Goal: Information Seeking & Learning: Understand process/instructions

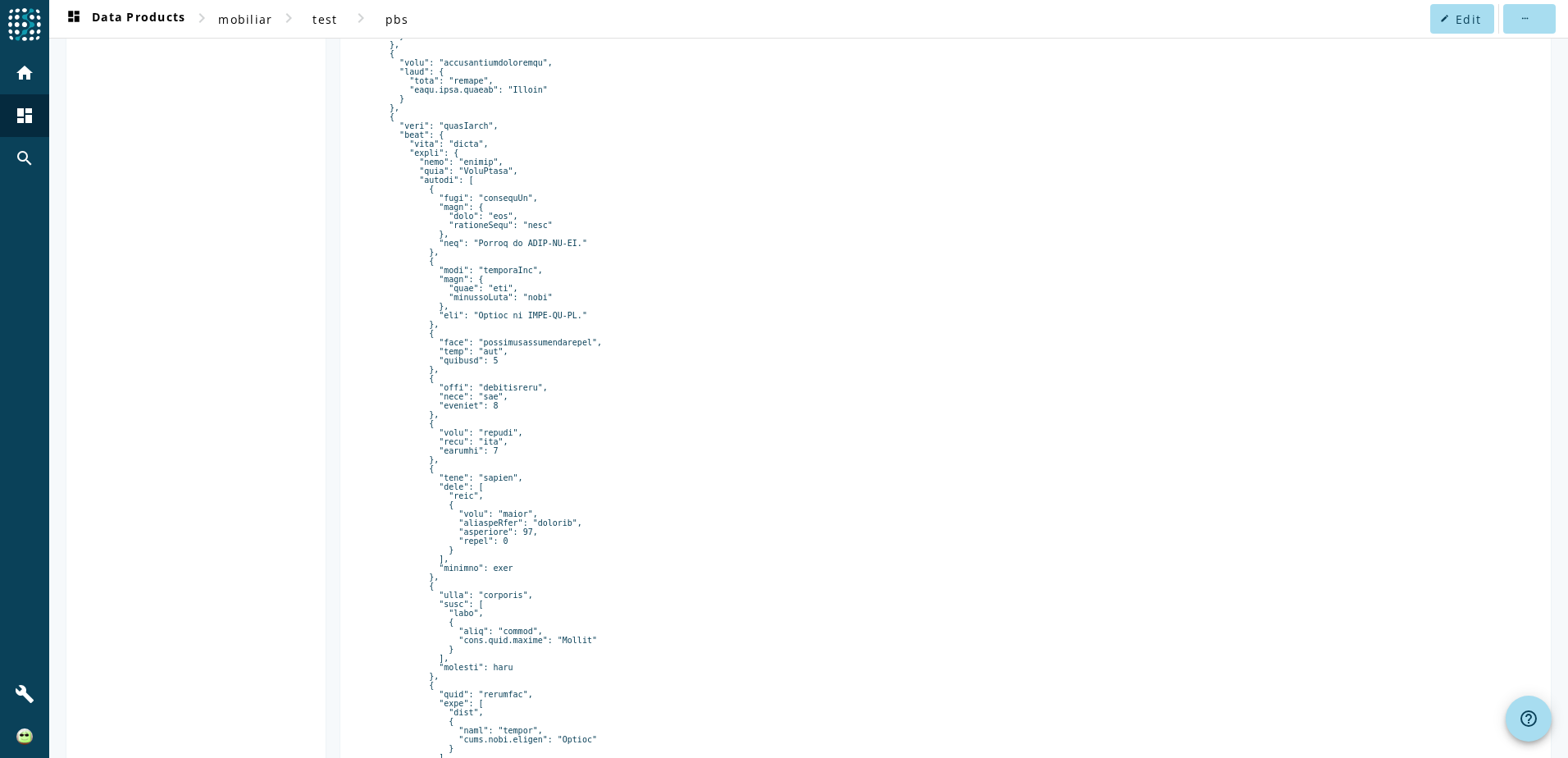
scroll to position [1044, 0]
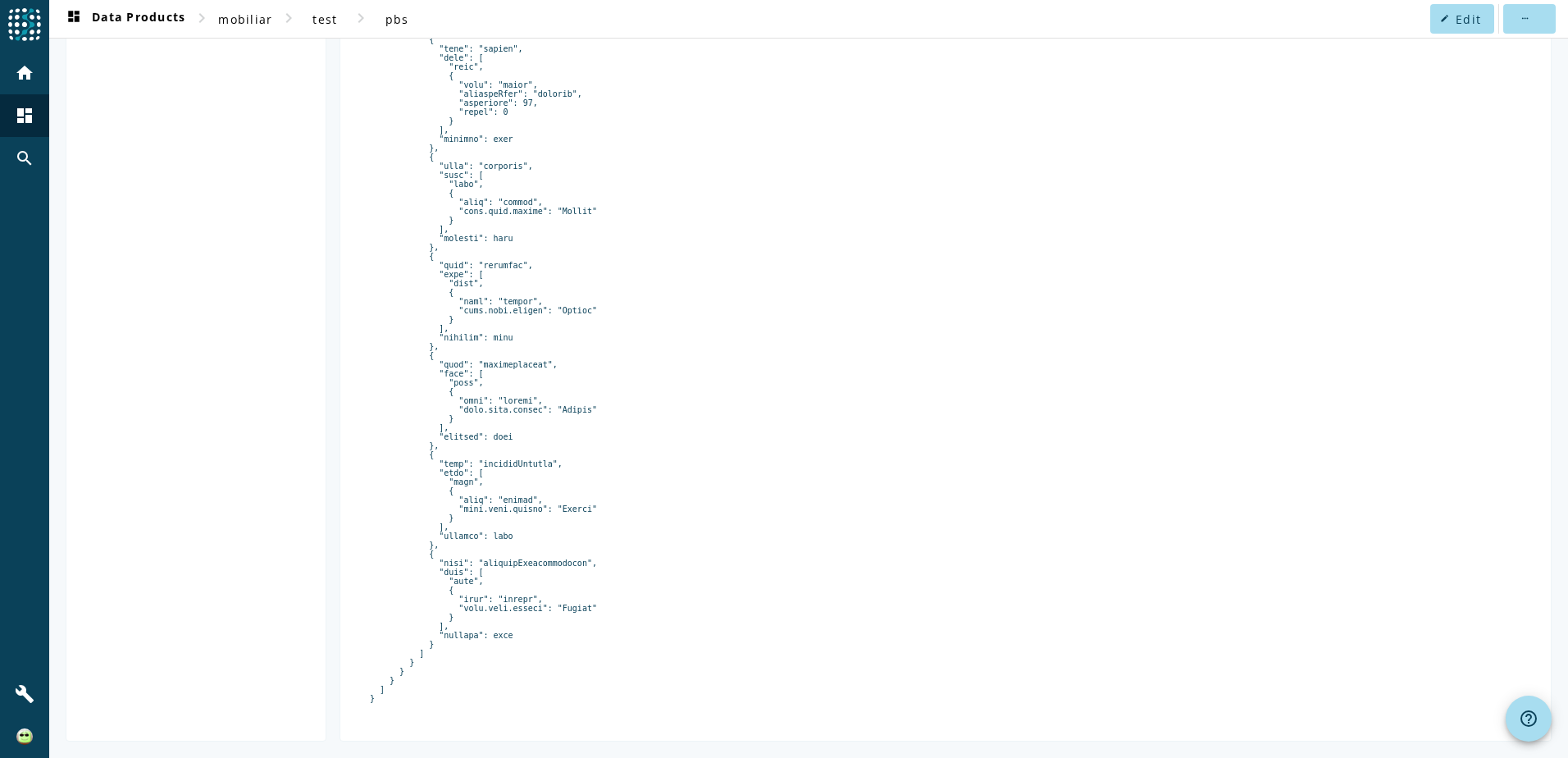
click at [1018, 454] on pre at bounding box center [946, 25] width 1152 height 1353
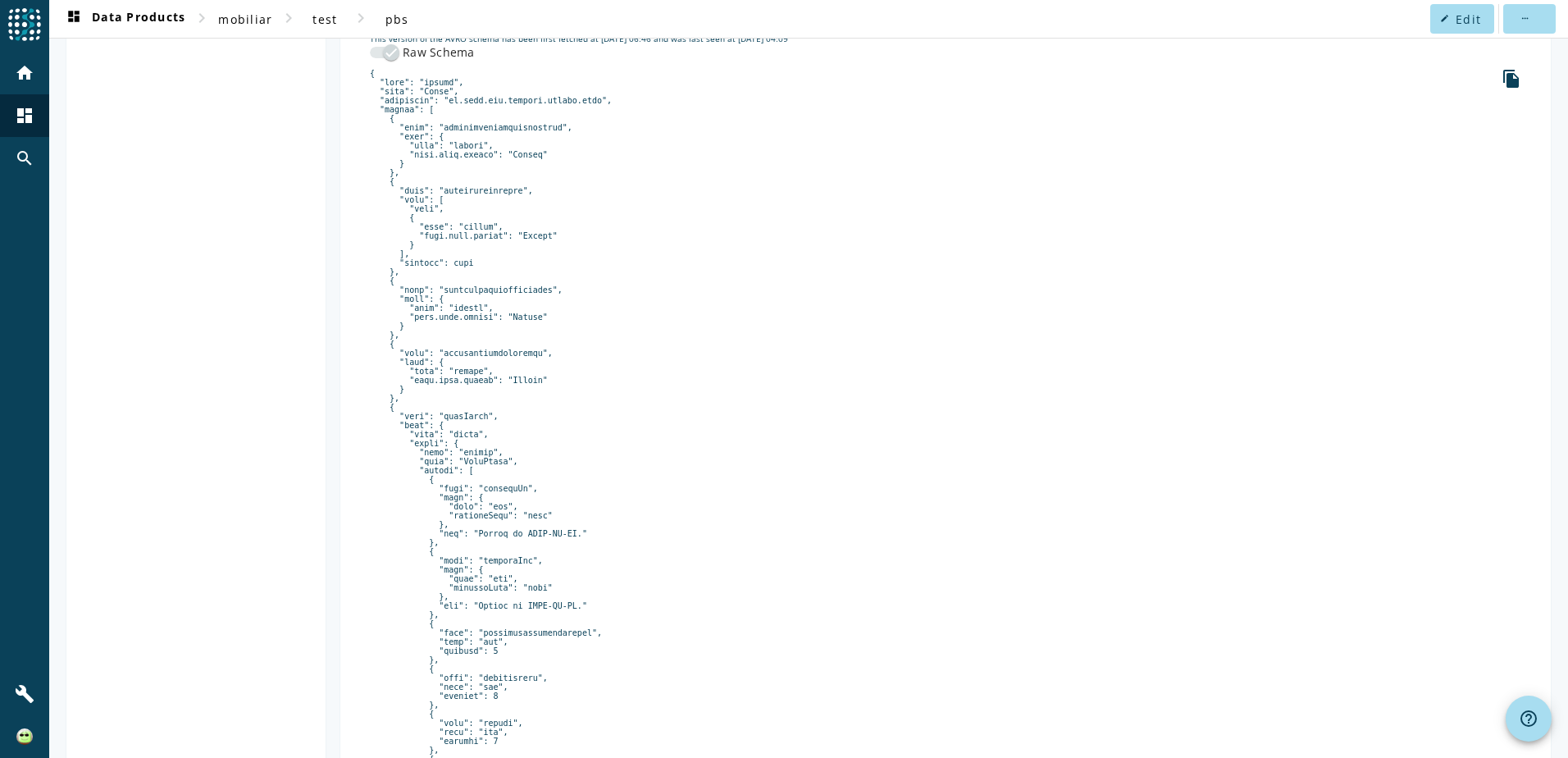
click at [516, 408] on pre at bounding box center [946, 745] width 1152 height 1353
click at [610, 404] on pre at bounding box center [946, 745] width 1152 height 1353
click at [836, 427] on pre at bounding box center [946, 745] width 1152 height 1353
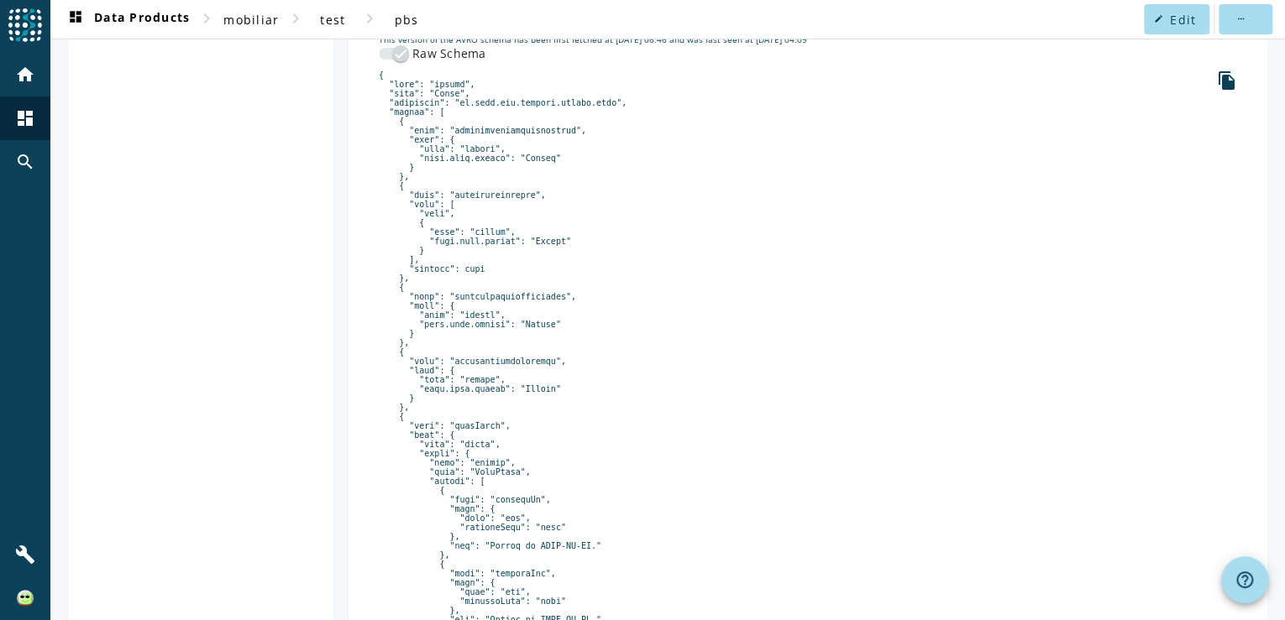
scroll to position [542, 0]
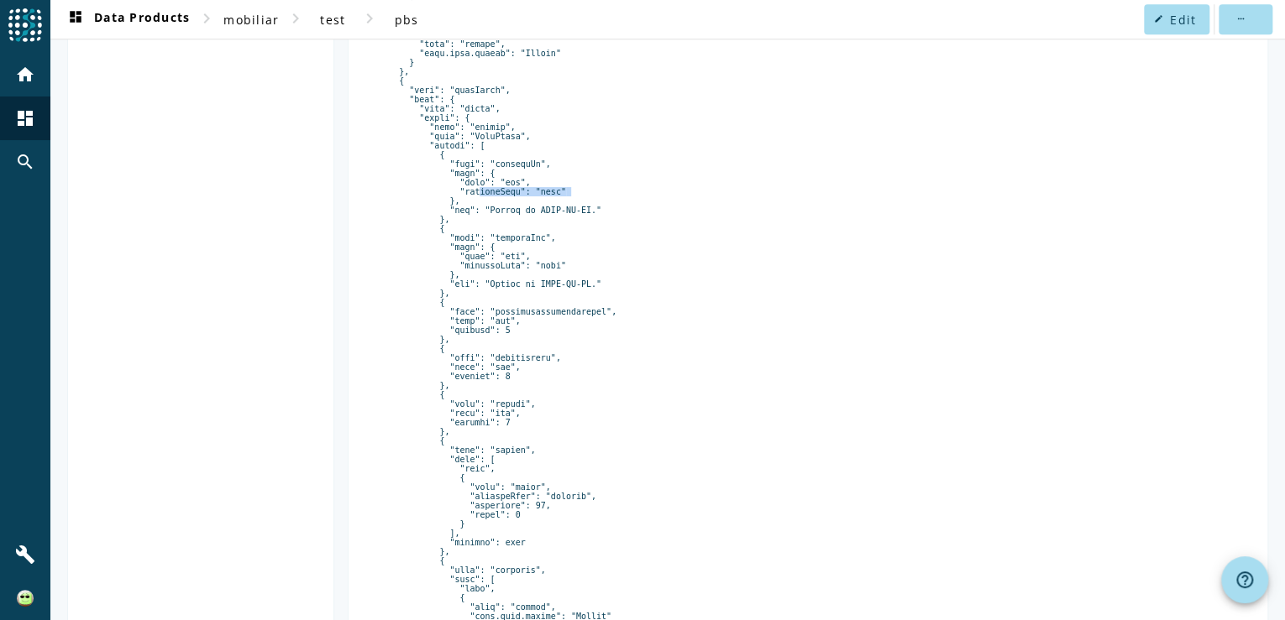
drag, startPoint x: 460, startPoint y: 202, endPoint x: 546, endPoint y: 198, distance: 85.7
click at [546, 198] on pre at bounding box center [808, 427] width 858 height 1385
drag, startPoint x: 546, startPoint y: 198, endPoint x: 574, endPoint y: 219, distance: 35.4
click at [574, 219] on pre at bounding box center [808, 427] width 858 height 1385
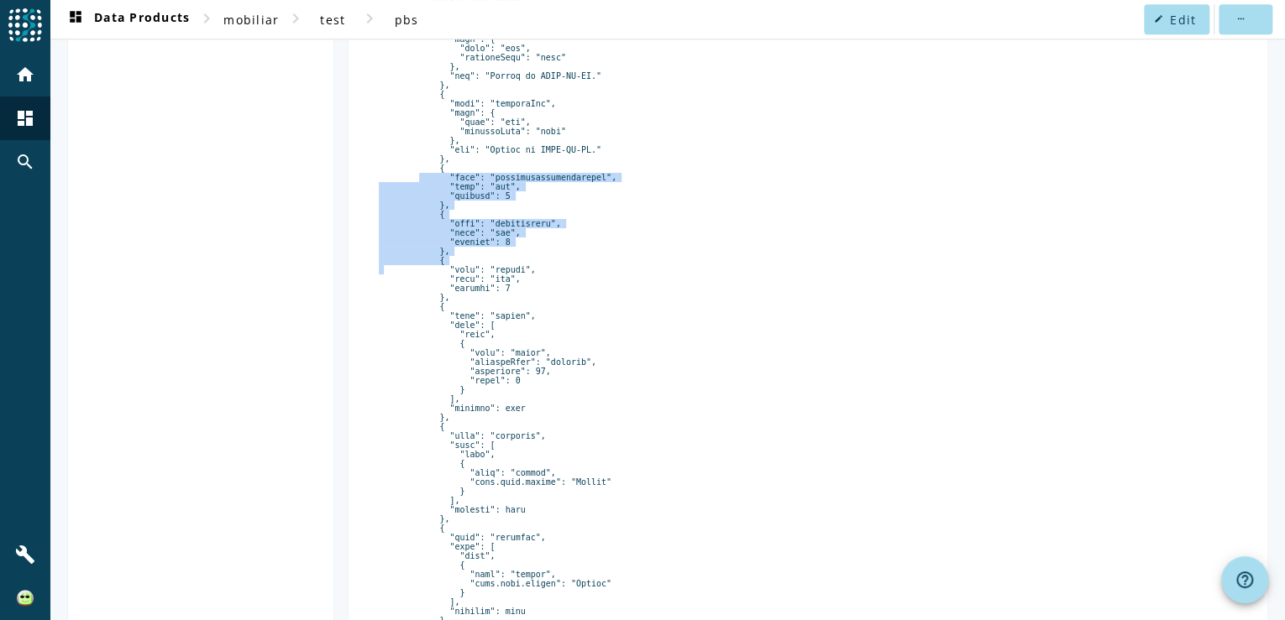
drag, startPoint x: 404, startPoint y: 184, endPoint x: 507, endPoint y: 270, distance: 134.7
click at [507, 270] on pre at bounding box center [808, 292] width 858 height 1385
drag, startPoint x: 507, startPoint y: 270, endPoint x: 610, endPoint y: 275, distance: 103.4
click at [610, 275] on pre at bounding box center [808, 292] width 858 height 1385
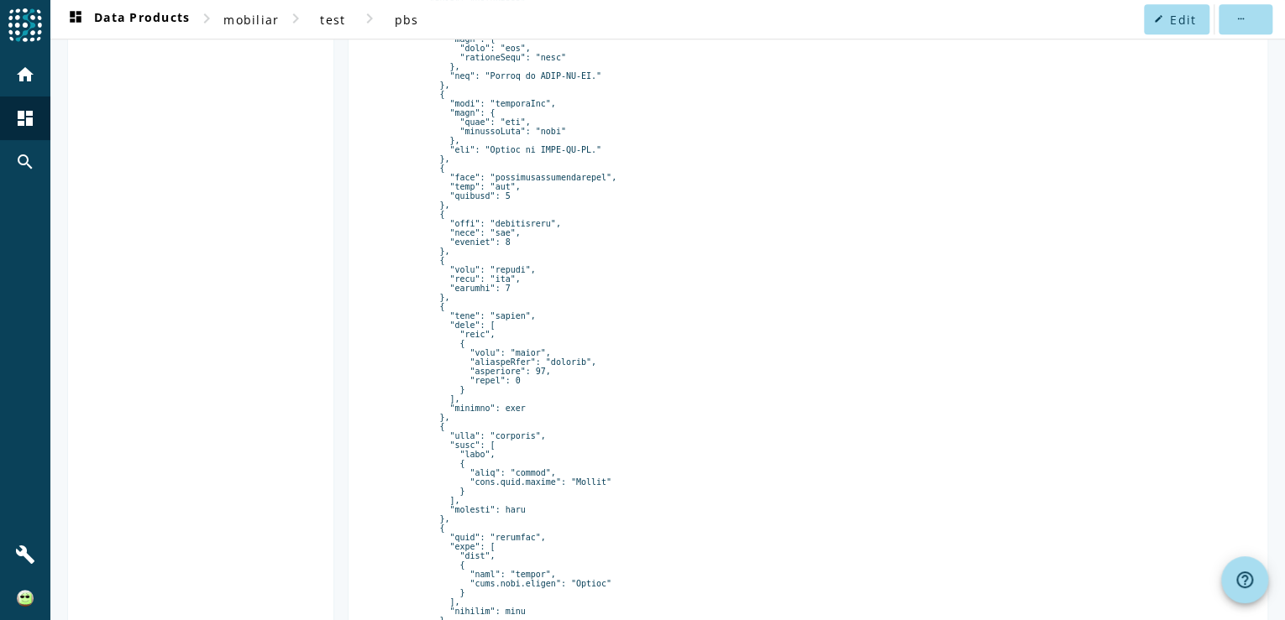
click at [762, 266] on pre at bounding box center [808, 292] width 858 height 1385
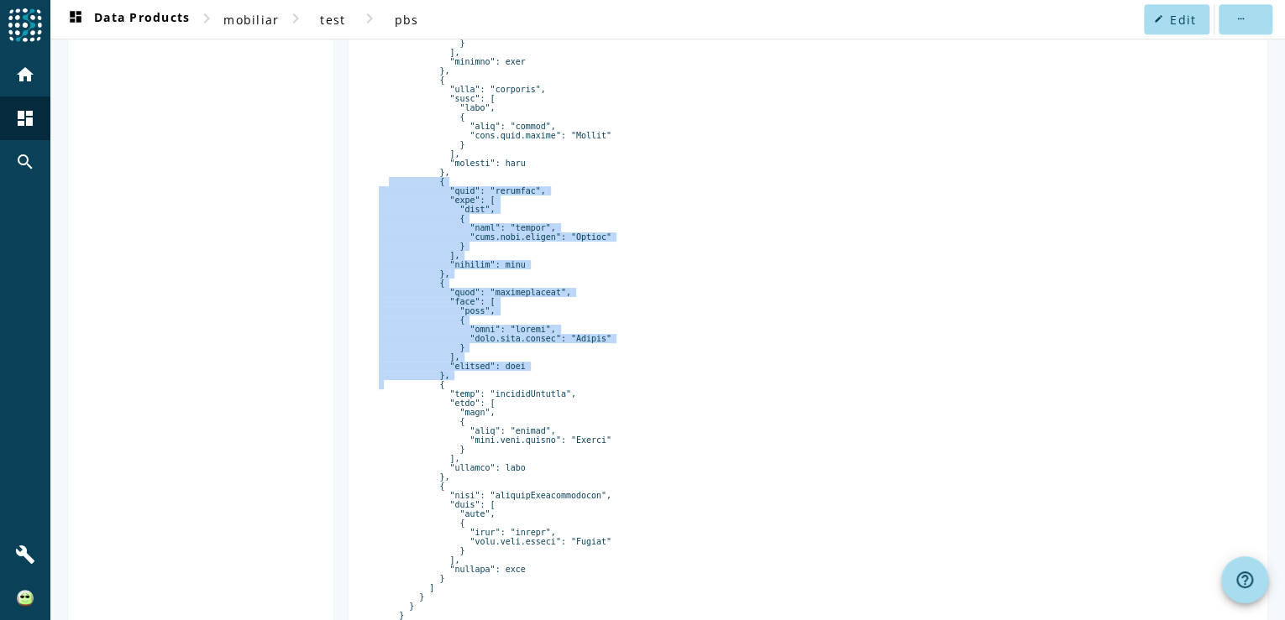
drag, startPoint x: 445, startPoint y: 393, endPoint x: 380, endPoint y: 197, distance: 206.3
copy pre "{ "name": "belegart", "type": [ "null", { "type": "string", "avro.java.string":…"
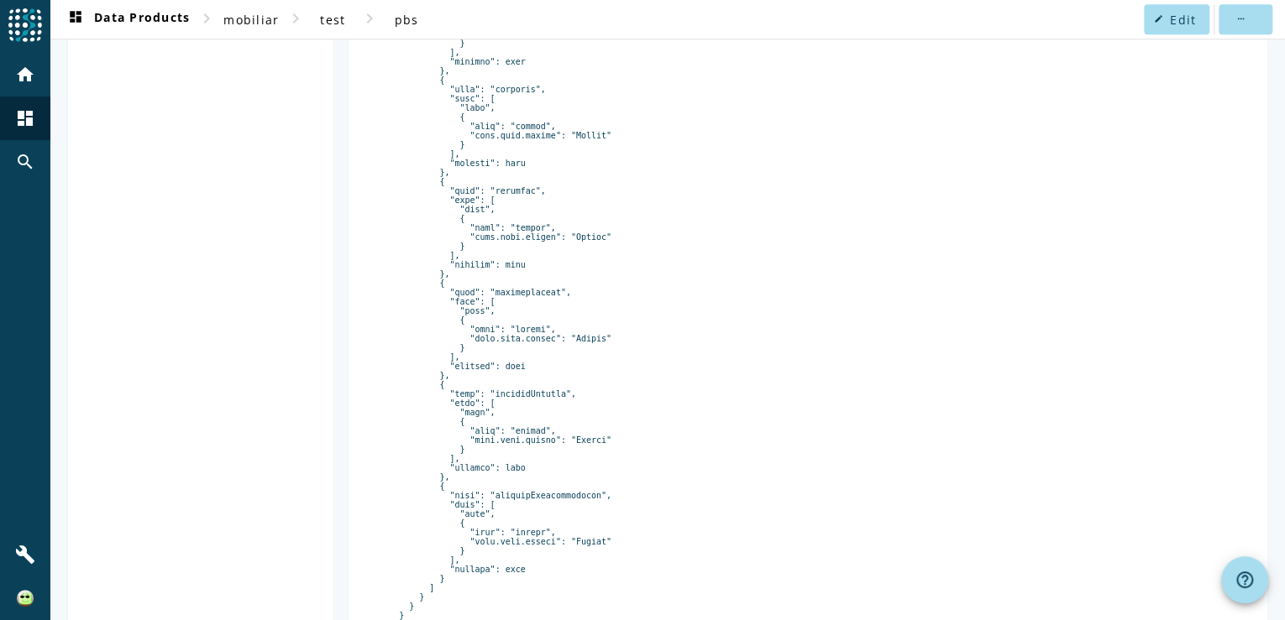
scroll to position [262, 0]
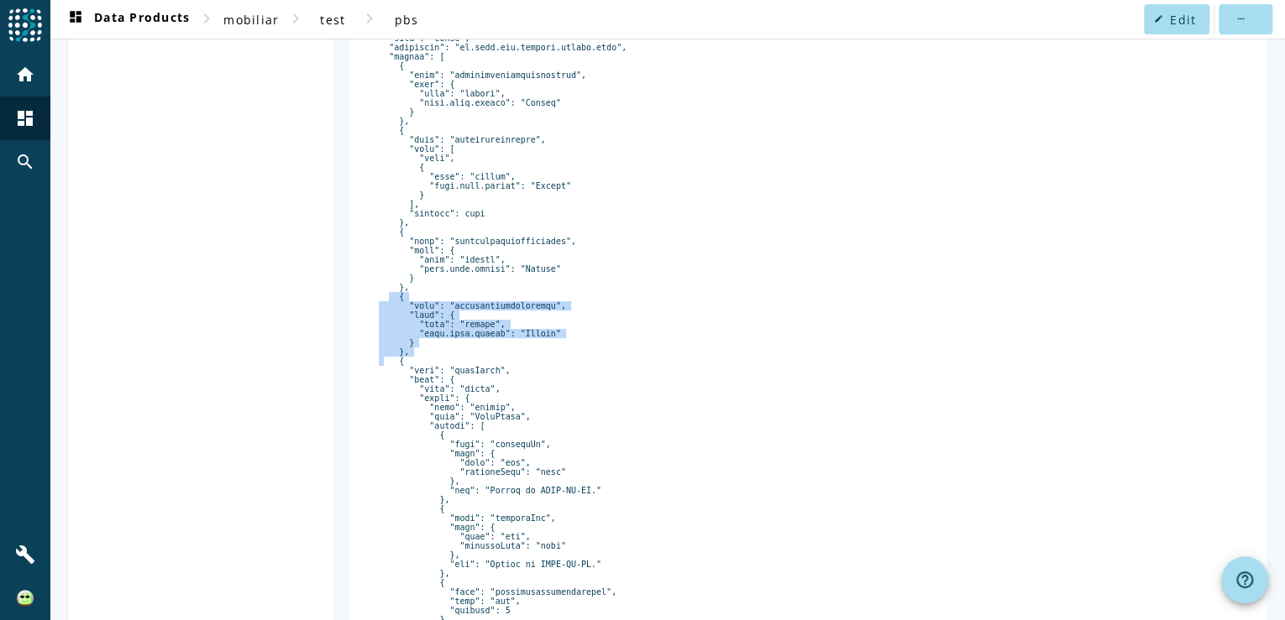
drag, startPoint x: 422, startPoint y: 356, endPoint x: 342, endPoint y: 303, distance: 95.7
copy pre "{ "name": "geschaeftsvorfallart", "type": { "type": "string", "avro.java.string…"
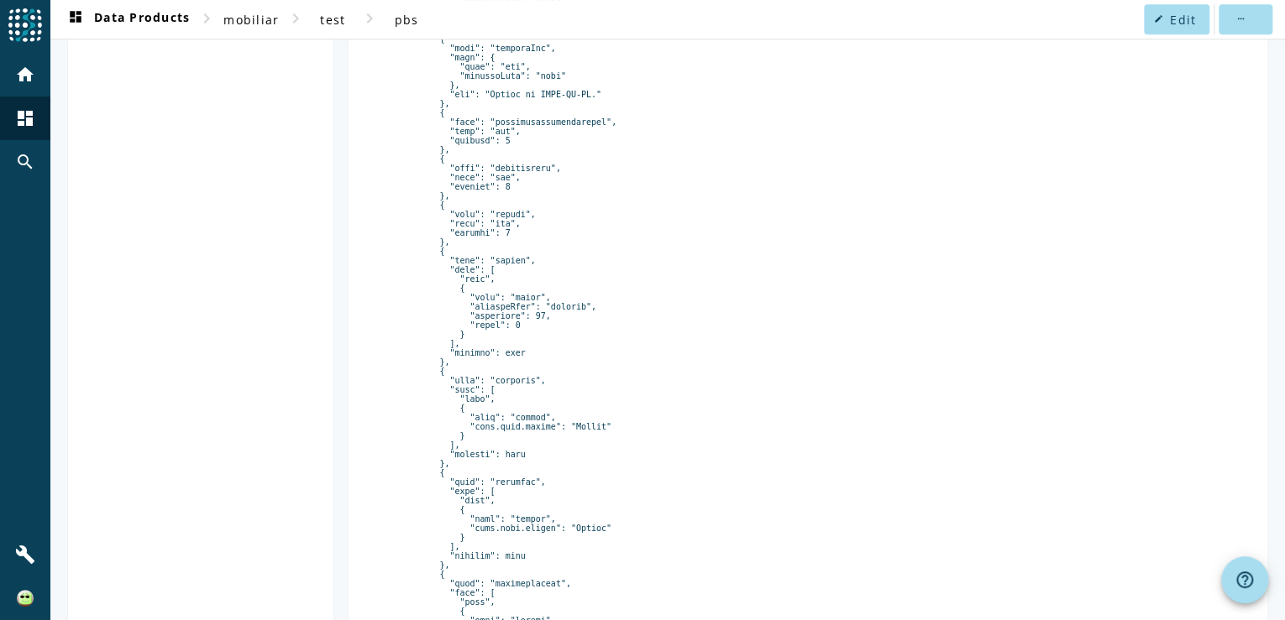
scroll to position [799, 0]
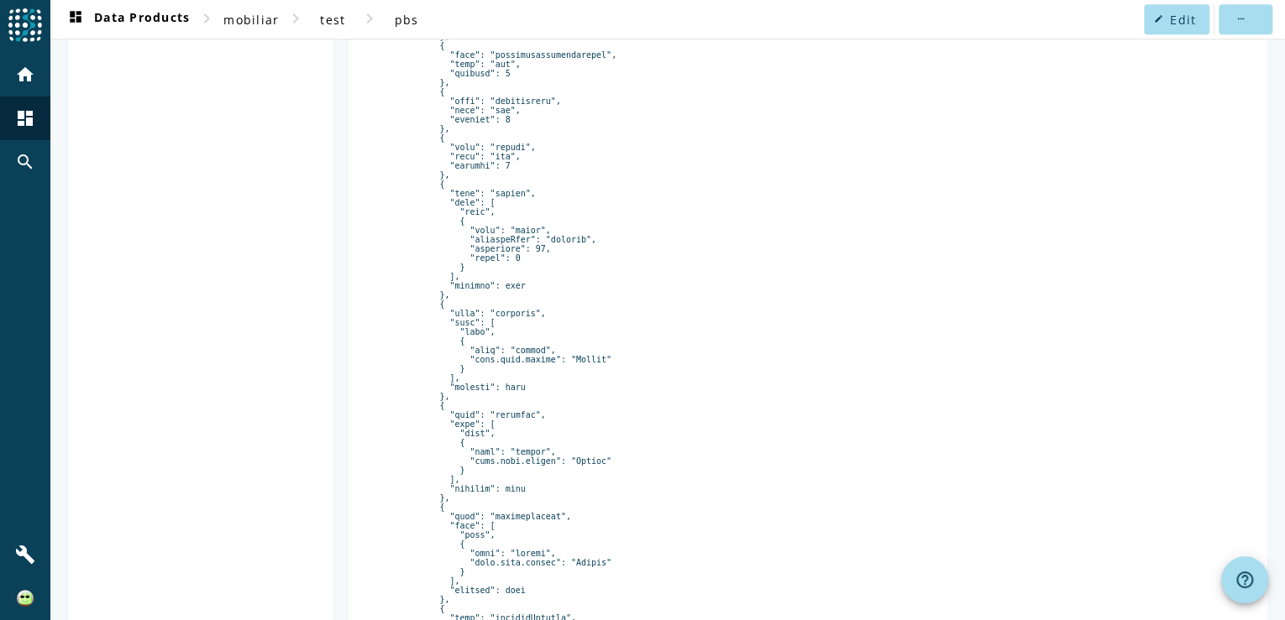
click at [508, 434] on pre at bounding box center [808, 170] width 858 height 1385
drag, startPoint x: 508, startPoint y: 434, endPoint x: 504, endPoint y: 248, distance: 186.4
click at [504, 248] on pre at bounding box center [808, 170] width 858 height 1385
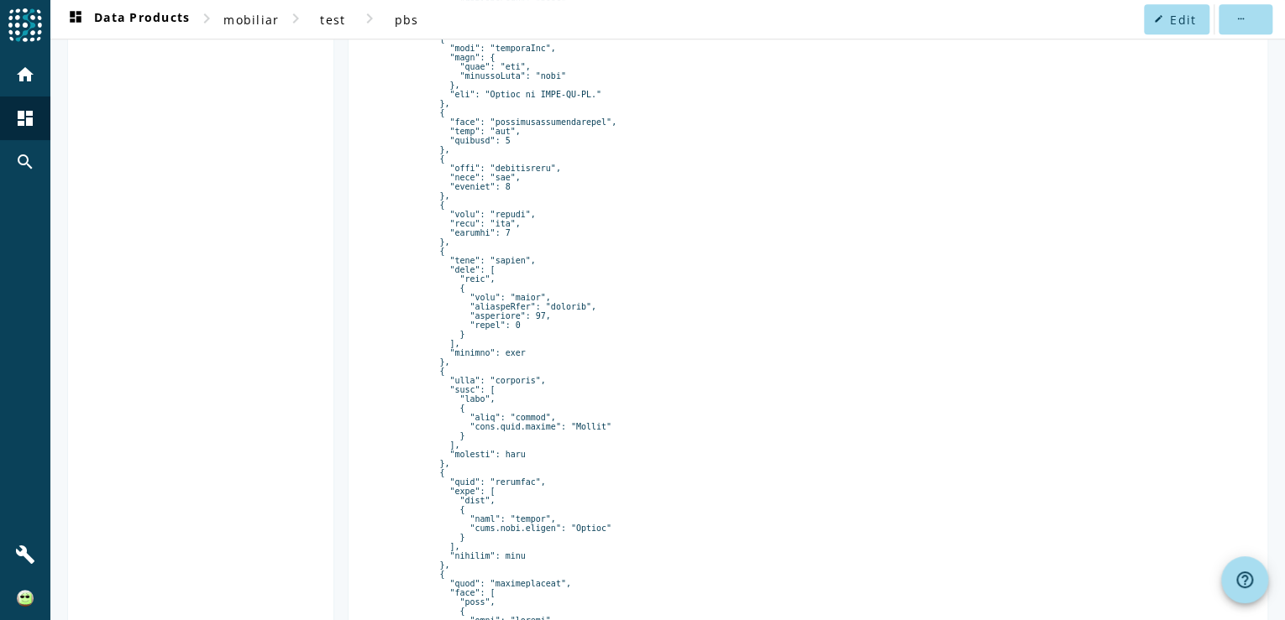
scroll to position [665, 0]
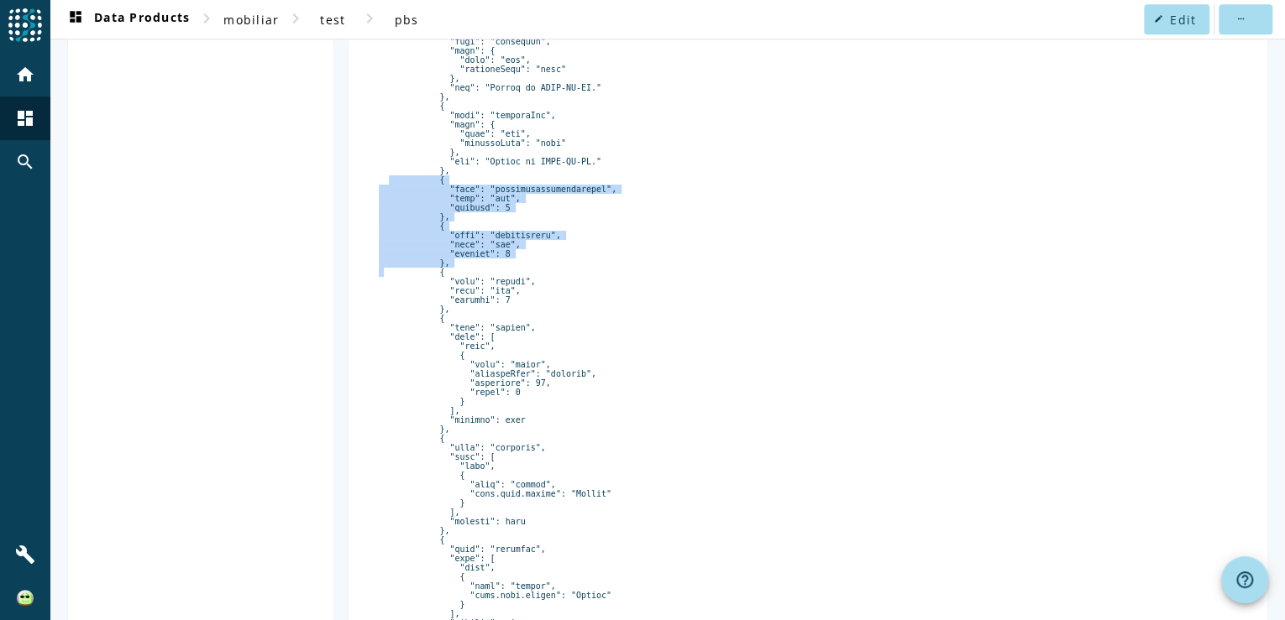
drag, startPoint x: 460, startPoint y: 274, endPoint x: 369, endPoint y: 188, distance: 125.3
click at [369, 188] on div "Schema from Registry info_outline Note: This version of the AVRO schema has bee…" at bounding box center [808, 267] width 892 height 1511
click at [600, 274] on pre at bounding box center [808, 304] width 858 height 1385
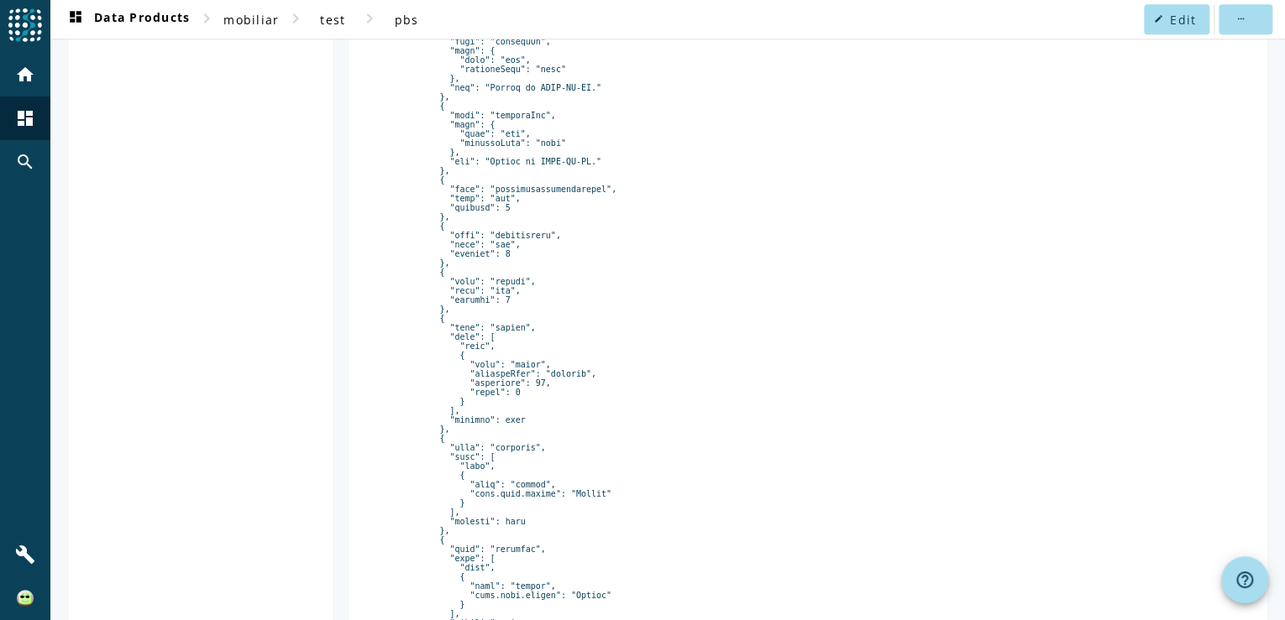
click at [869, 320] on pre at bounding box center [808, 304] width 858 height 1385
